Goal: Find specific page/section: Find specific page/section

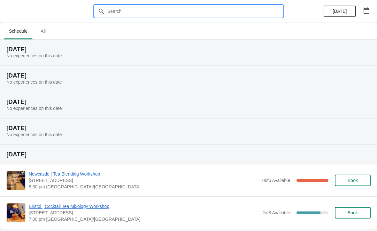
click at [147, 6] on input "text" at bounding box center [195, 11] width 176 height 12
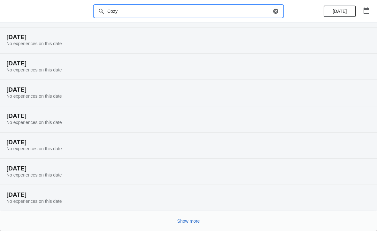
scroll to position [38, 0]
type input "Cozy"
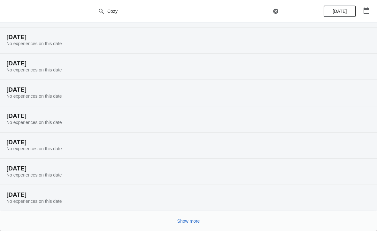
click at [195, 215] on button "Show more" at bounding box center [189, 221] width 28 height 12
click at [183, 223] on span "Show more" at bounding box center [188, 220] width 23 height 5
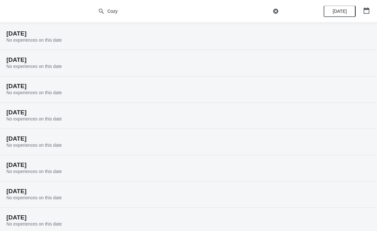
scroll to position [386, 0]
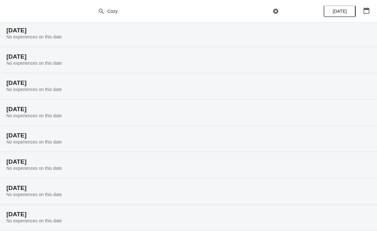
click at [221, 106] on h2 "[DATE]" at bounding box center [188, 109] width 365 height 6
click at [73, 106] on h2 "[DATE]" at bounding box center [188, 109] width 365 height 6
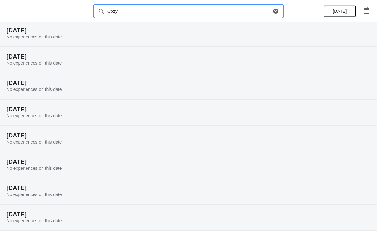
click at [253, 7] on input "Cozy" at bounding box center [189, 11] width 164 height 12
click at [275, 13] on icon "button" at bounding box center [276, 11] width 6 height 6
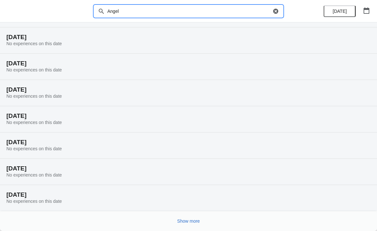
type input "Angel"
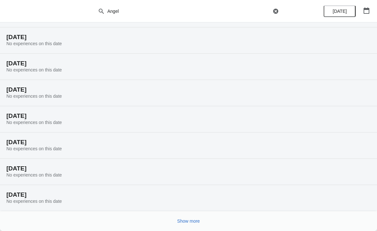
click at [190, 220] on span "Show more" at bounding box center [188, 220] width 23 height 5
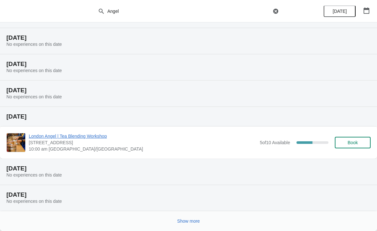
scroll to position [274, 0]
click at [185, 226] on button "Show more" at bounding box center [189, 221] width 28 height 12
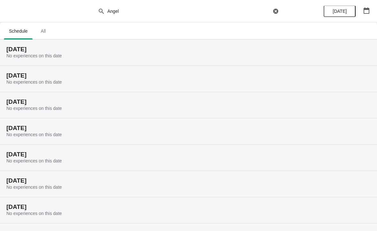
scroll to position [0, 0]
